Goal: Use online tool/utility: Utilize a website feature to perform a specific function

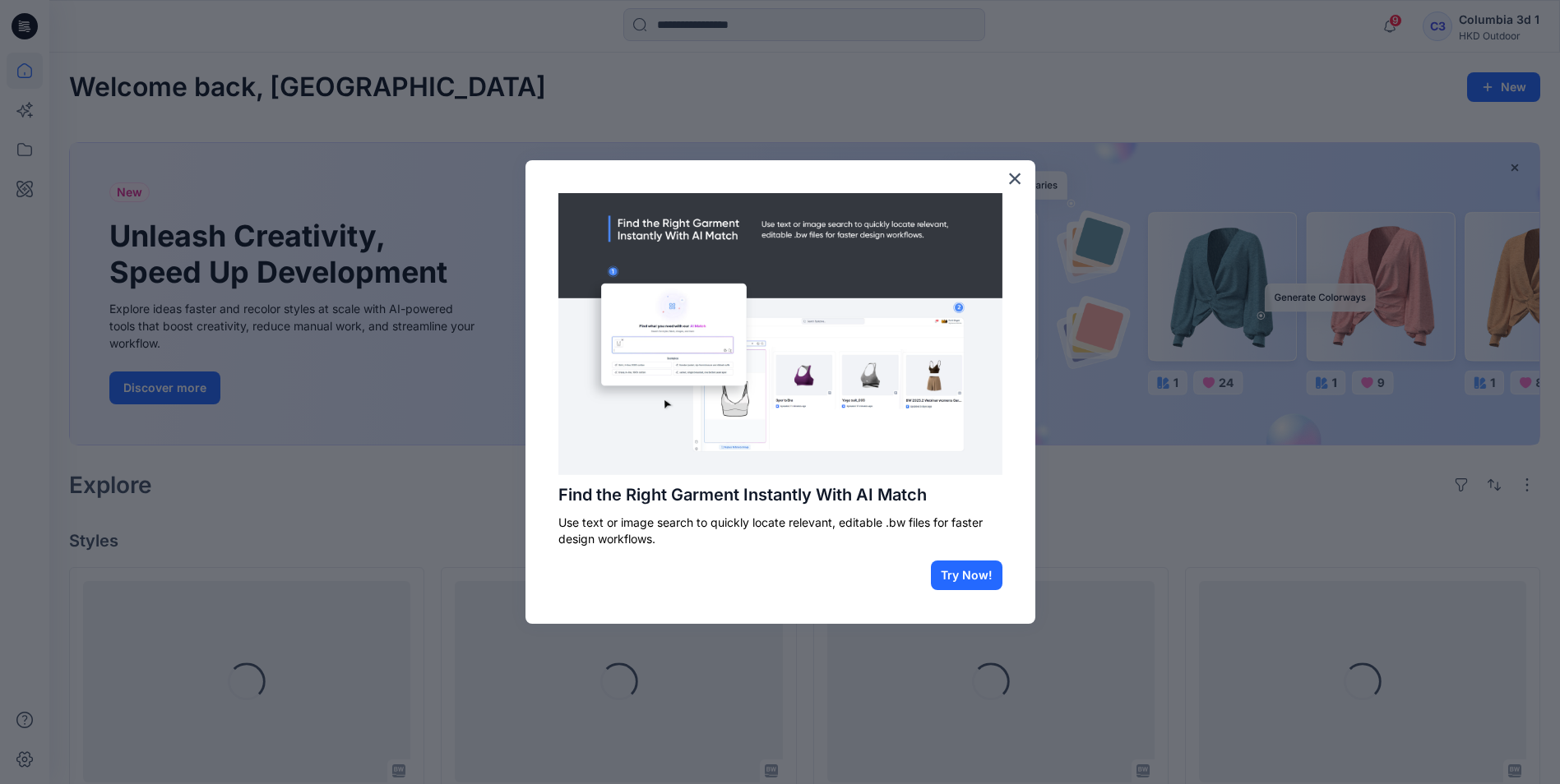
click at [14, 182] on div at bounding box center [780, 392] width 1560 height 784
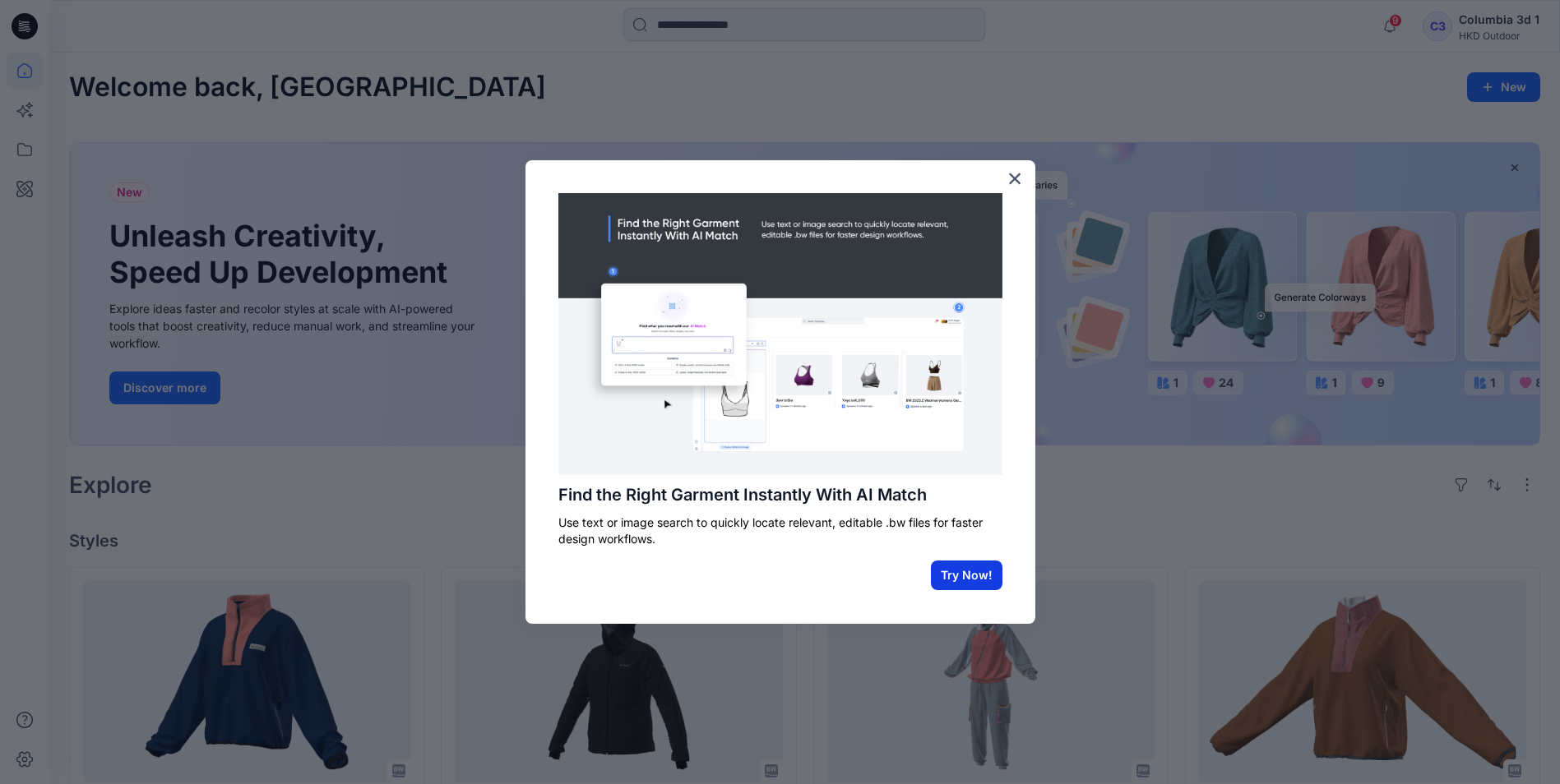
click at [954, 569] on button "Try Now!" at bounding box center [966, 575] width 72 height 30
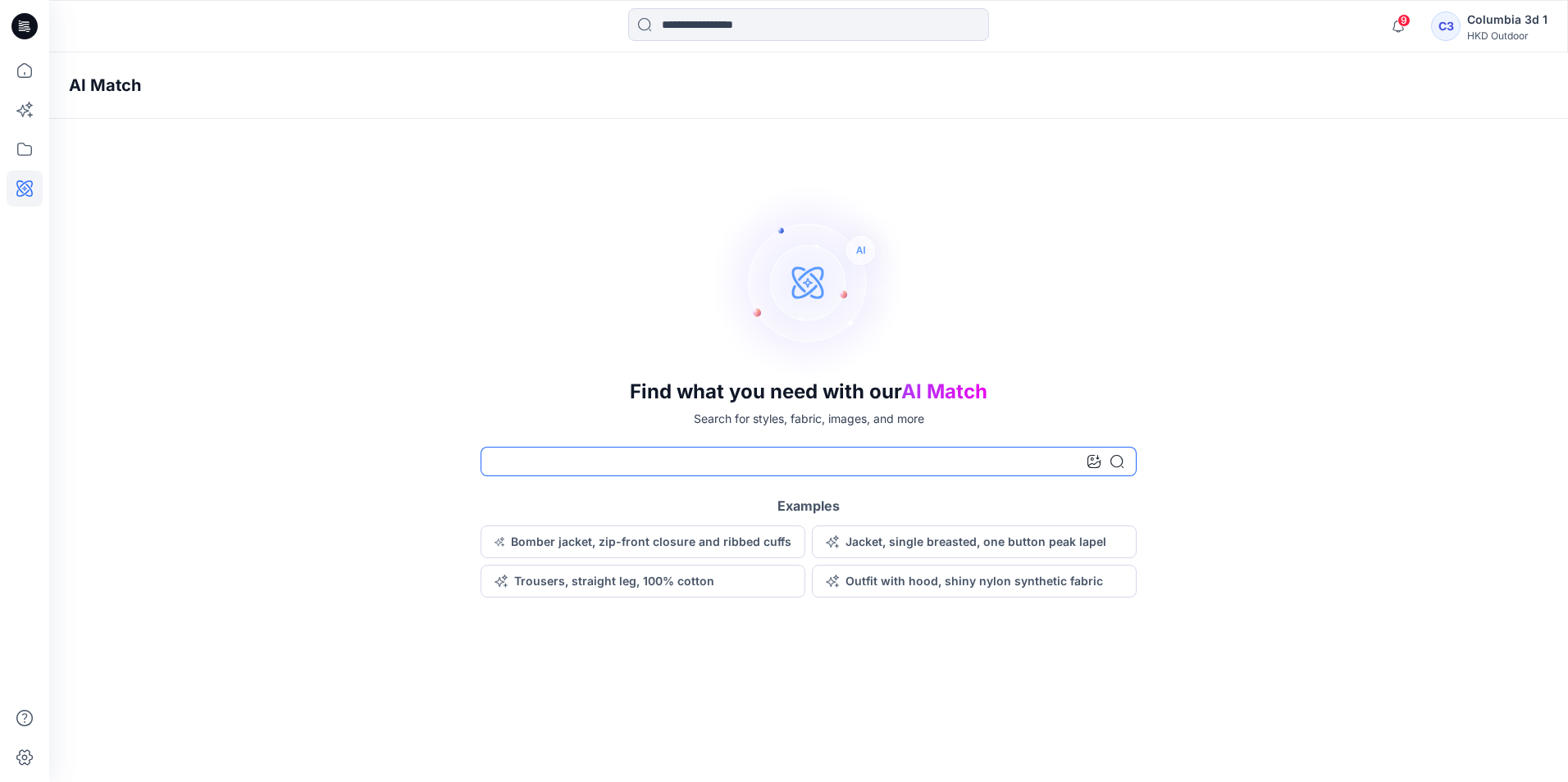
click at [590, 458] on input at bounding box center [808, 461] width 657 height 30
type input "**********"
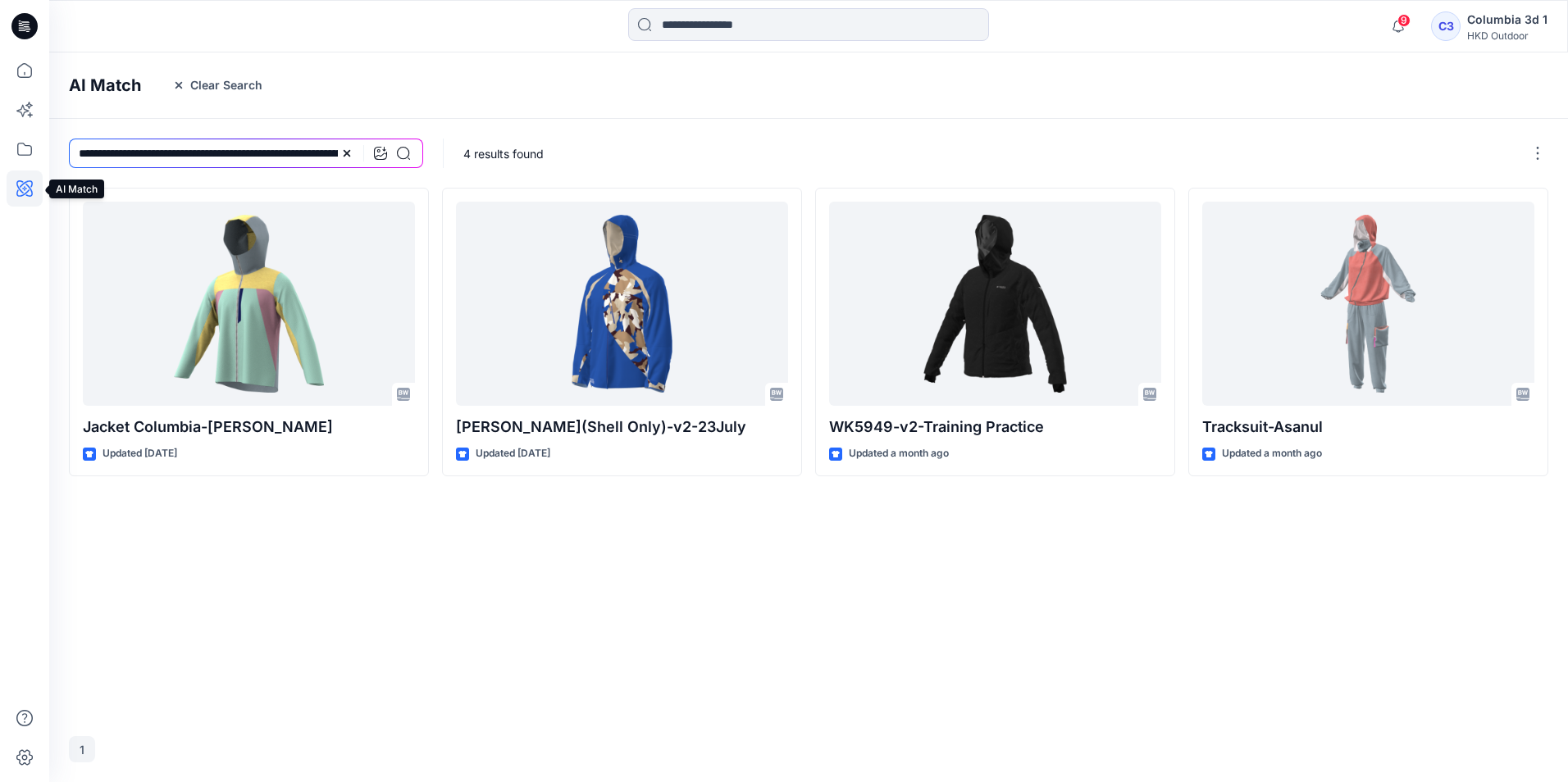
click at [29, 198] on icon at bounding box center [24, 189] width 36 height 36
click at [23, 182] on icon at bounding box center [24, 189] width 36 height 36
click at [23, 155] on icon at bounding box center [24, 149] width 14 height 14
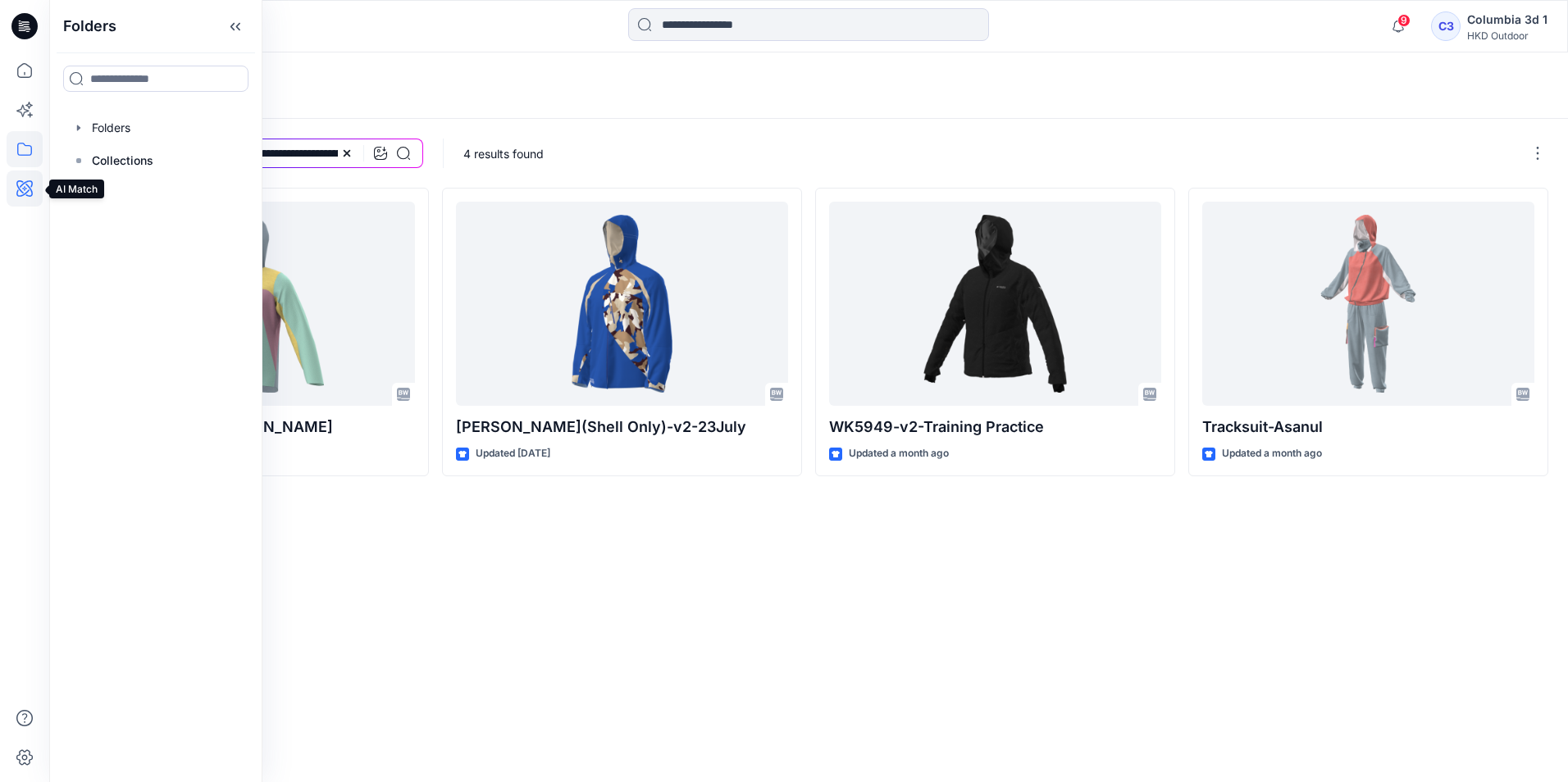
click at [18, 182] on icon at bounding box center [24, 189] width 16 height 16
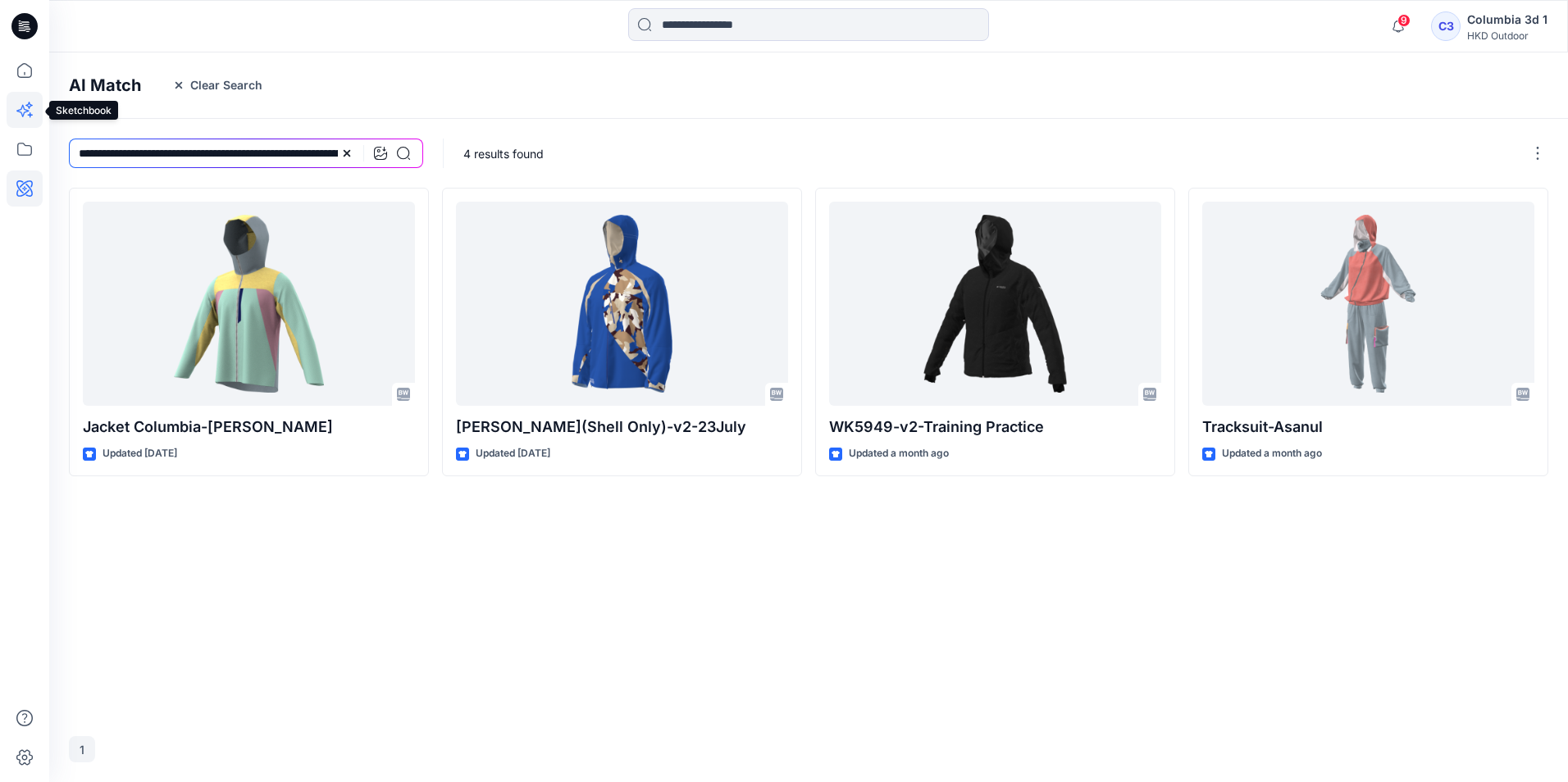
click at [16, 109] on icon at bounding box center [24, 110] width 36 height 36
